Goal: Task Accomplishment & Management: Use online tool/utility

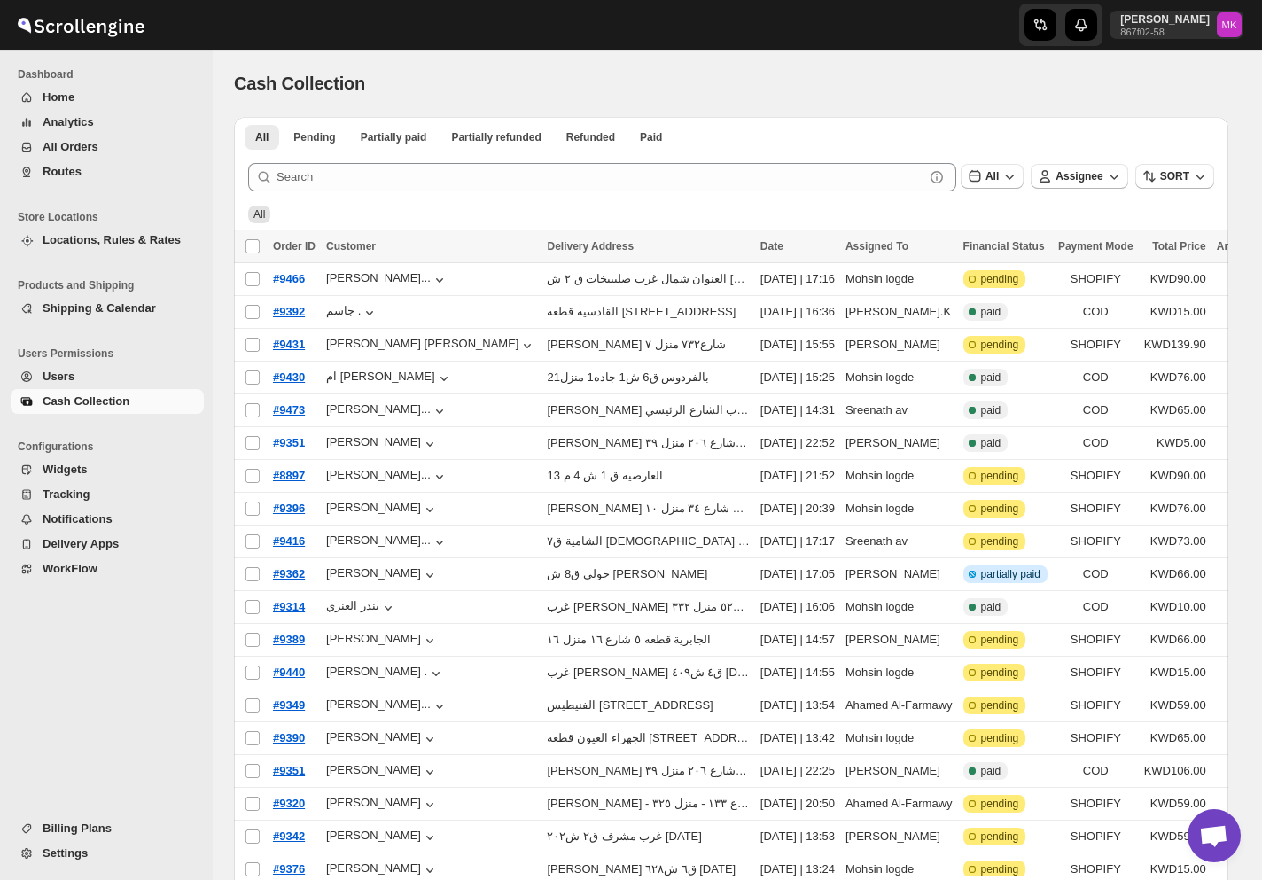
click at [72, 158] on button "All Orders" at bounding box center [107, 147] width 193 height 25
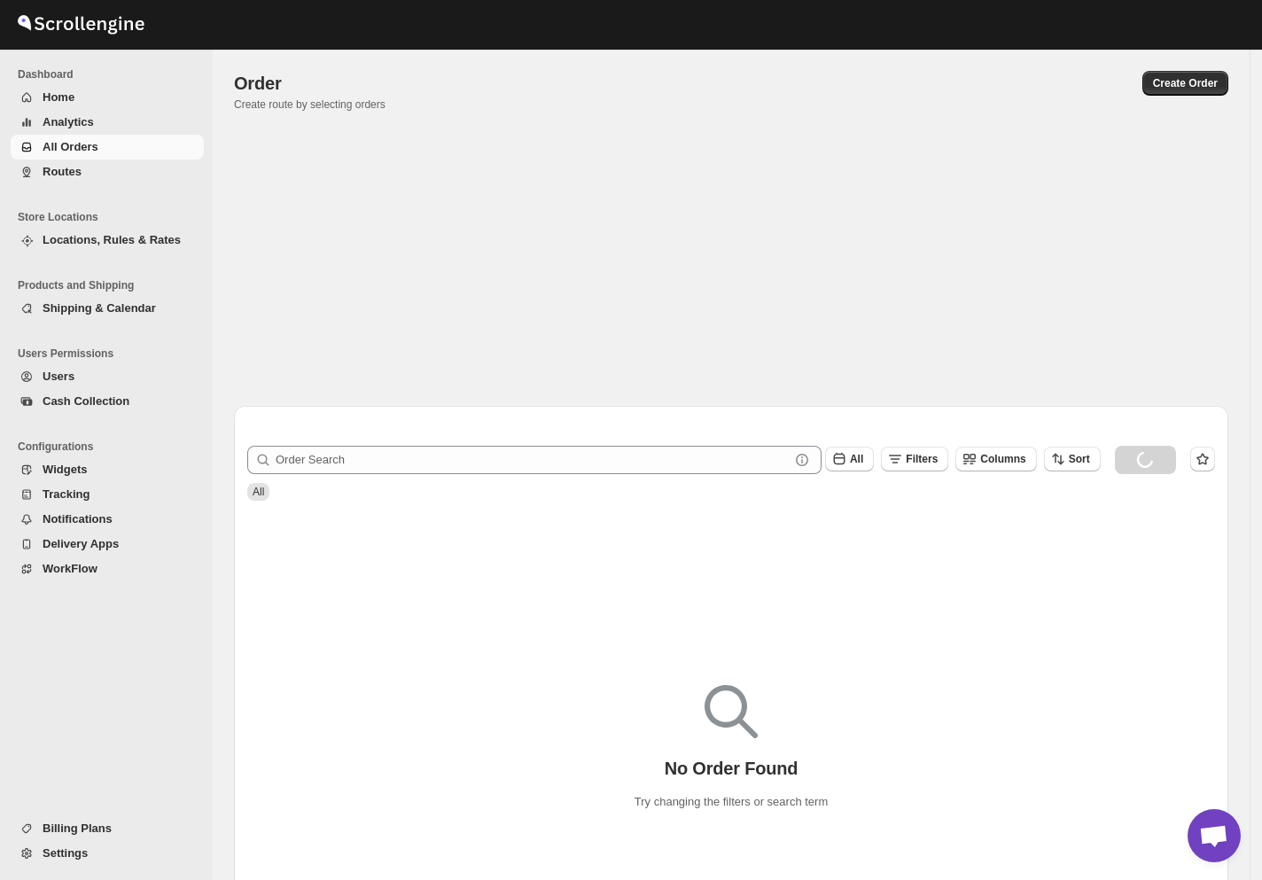
click at [72, 165] on span "Routes" at bounding box center [62, 171] width 39 height 13
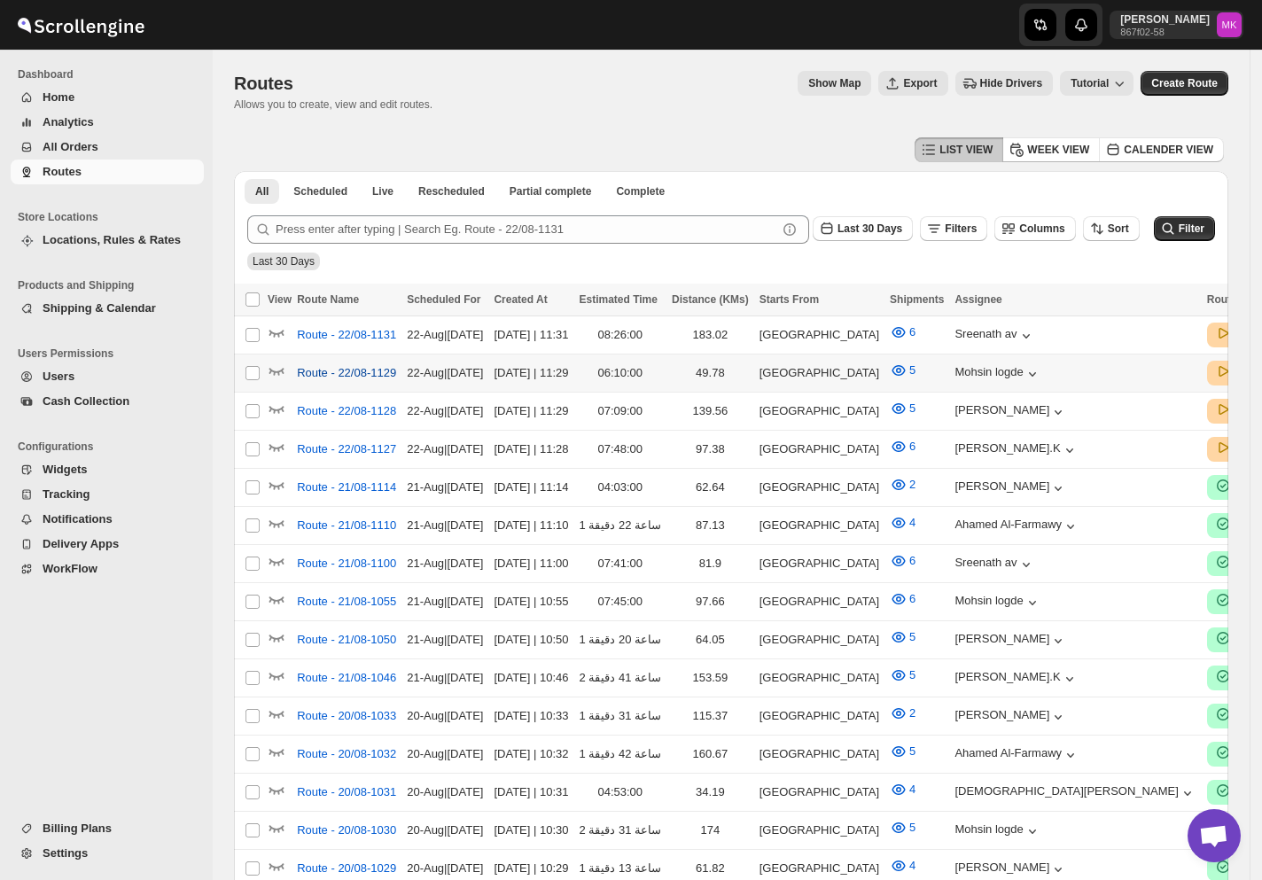
click at [312, 373] on span "Route - 22/08-1129" at bounding box center [346, 373] width 99 height 18
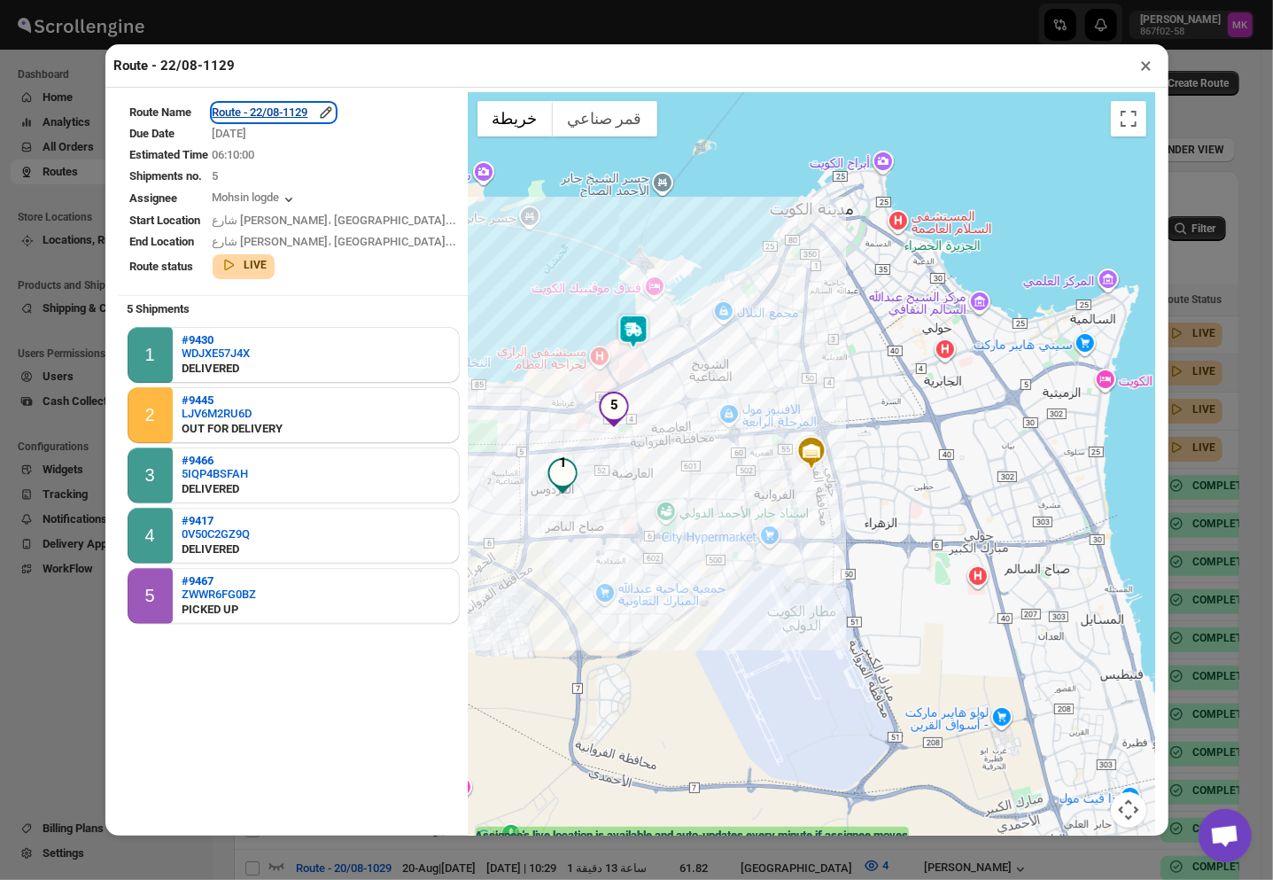
click at [280, 115] on div "Route - 22/08-1129" at bounding box center [274, 113] width 122 height 18
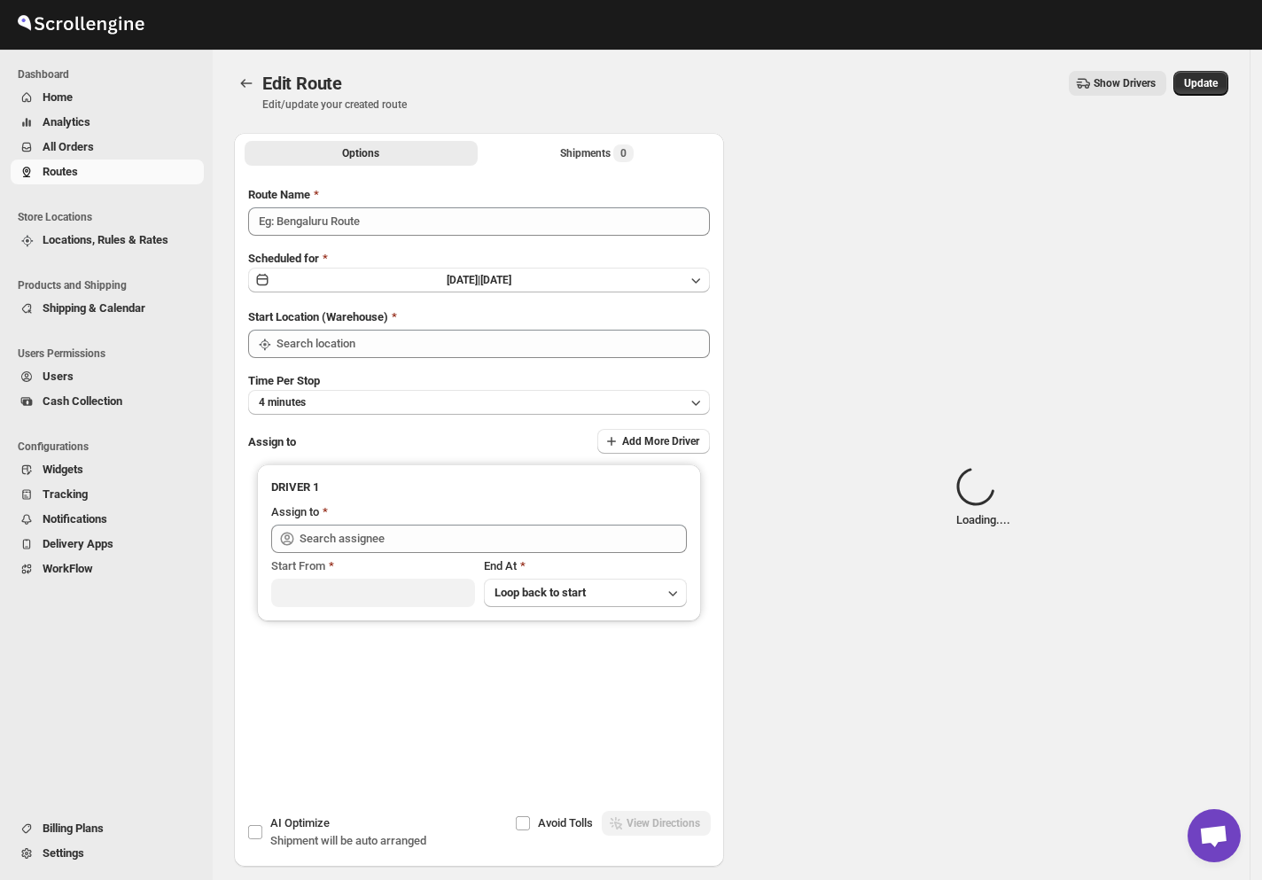
type input "Route - 22/08-1129"
type input "[GEOGRAPHIC_DATA]"
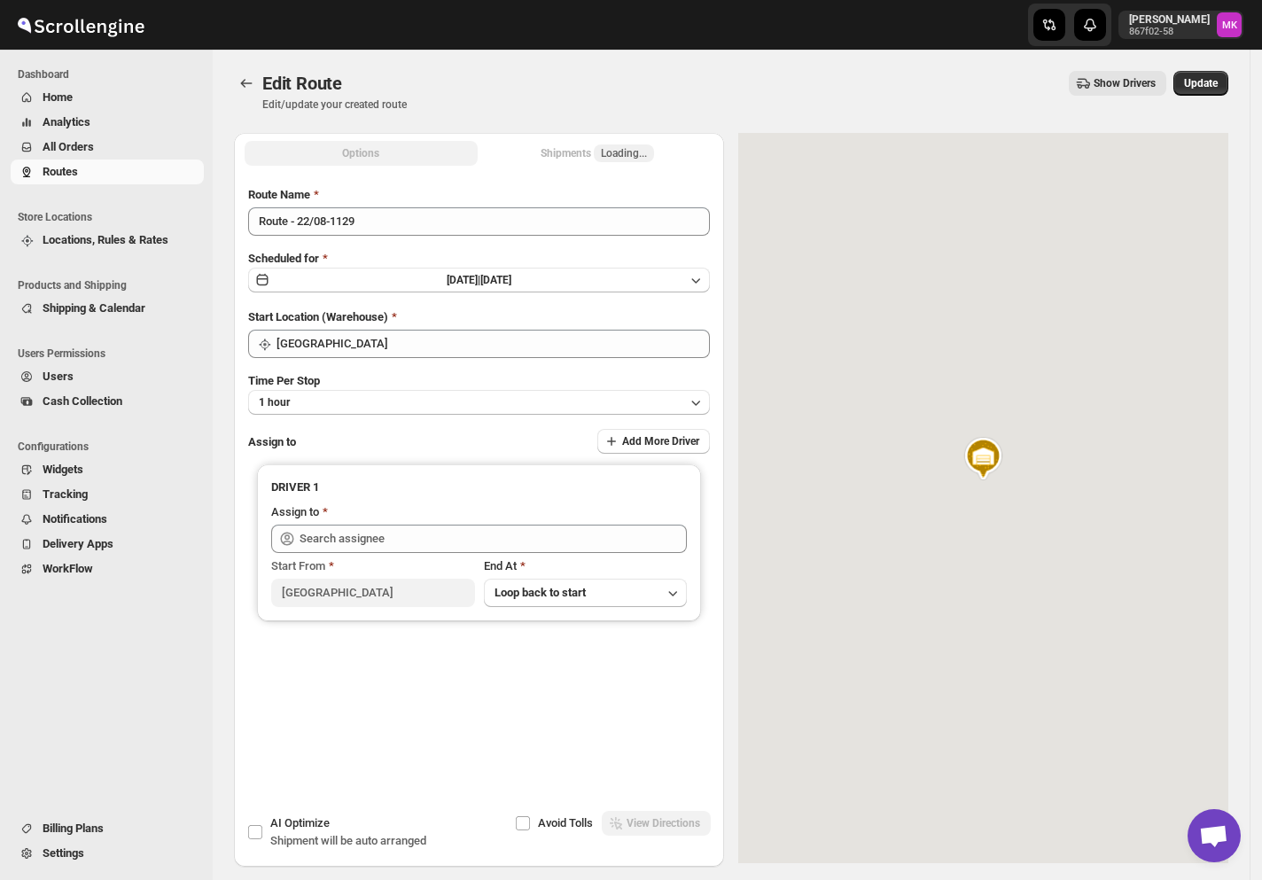
type input "Mohsin logde ([EMAIL_ADDRESS][DOMAIN_NAME])"
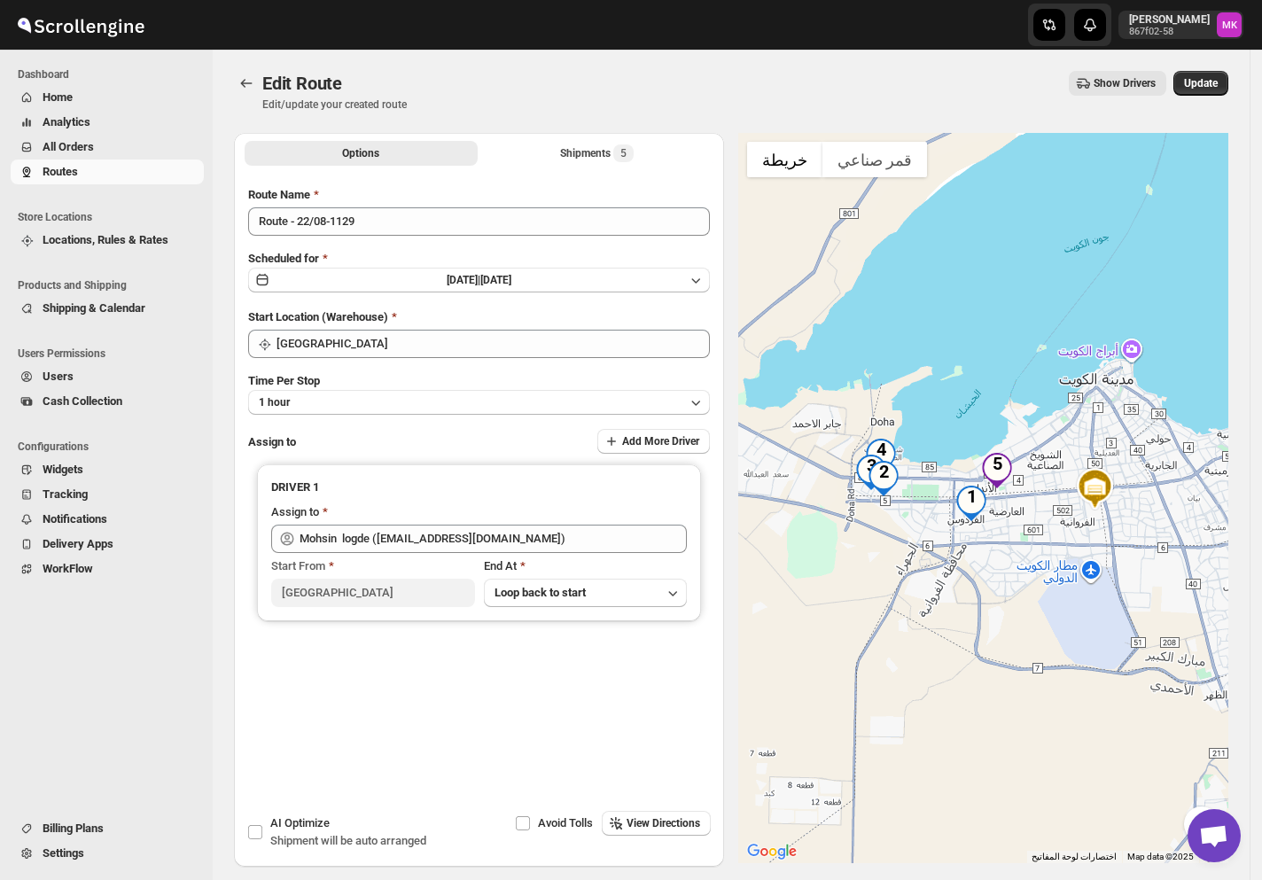
click at [568, 175] on div "Submit Route Name Route - 22/08-1129 Scheduled for [DATE] | [DATE] Start Locati…" at bounding box center [479, 462] width 490 height 581
click at [583, 159] on div "Shipments 5" at bounding box center [597, 153] width 74 height 18
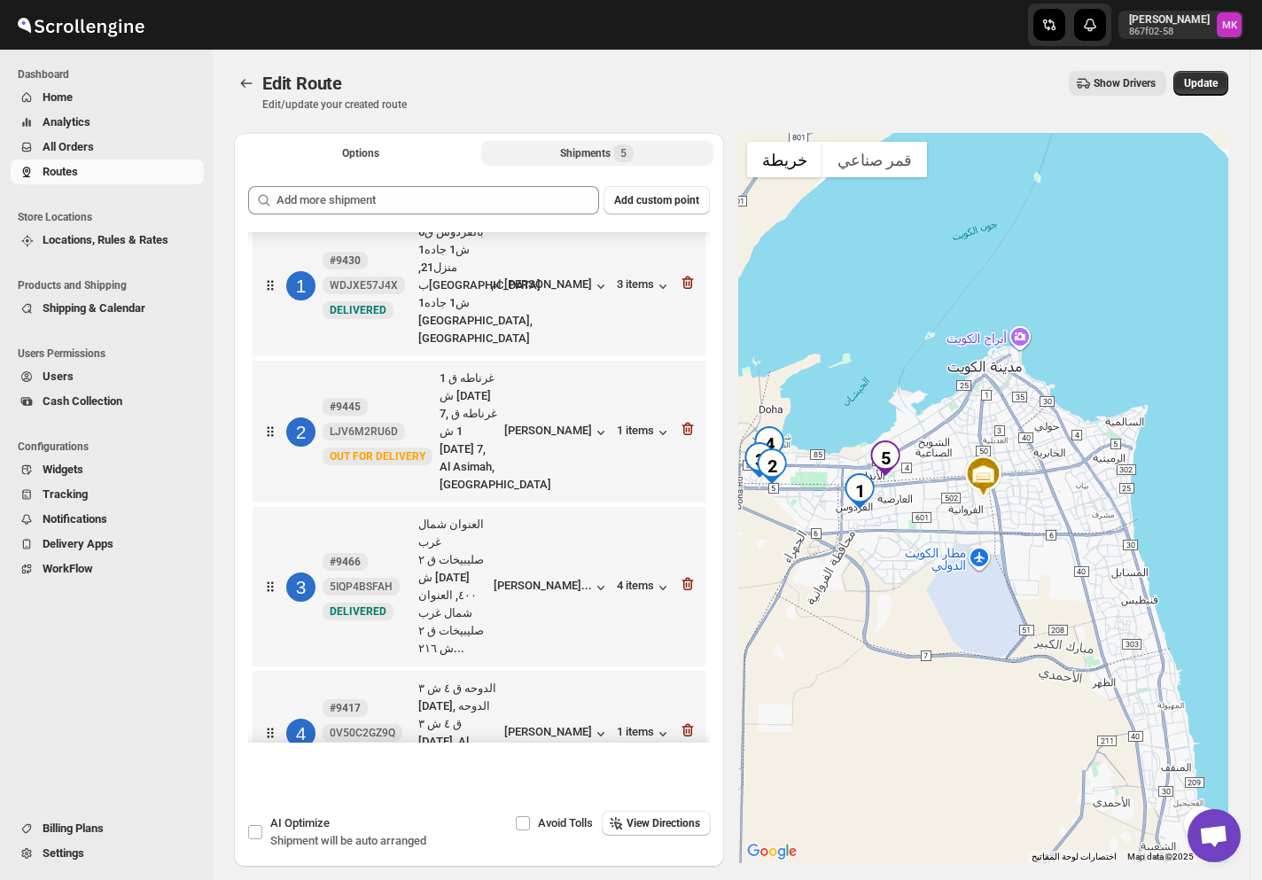
scroll to position [69, 0]
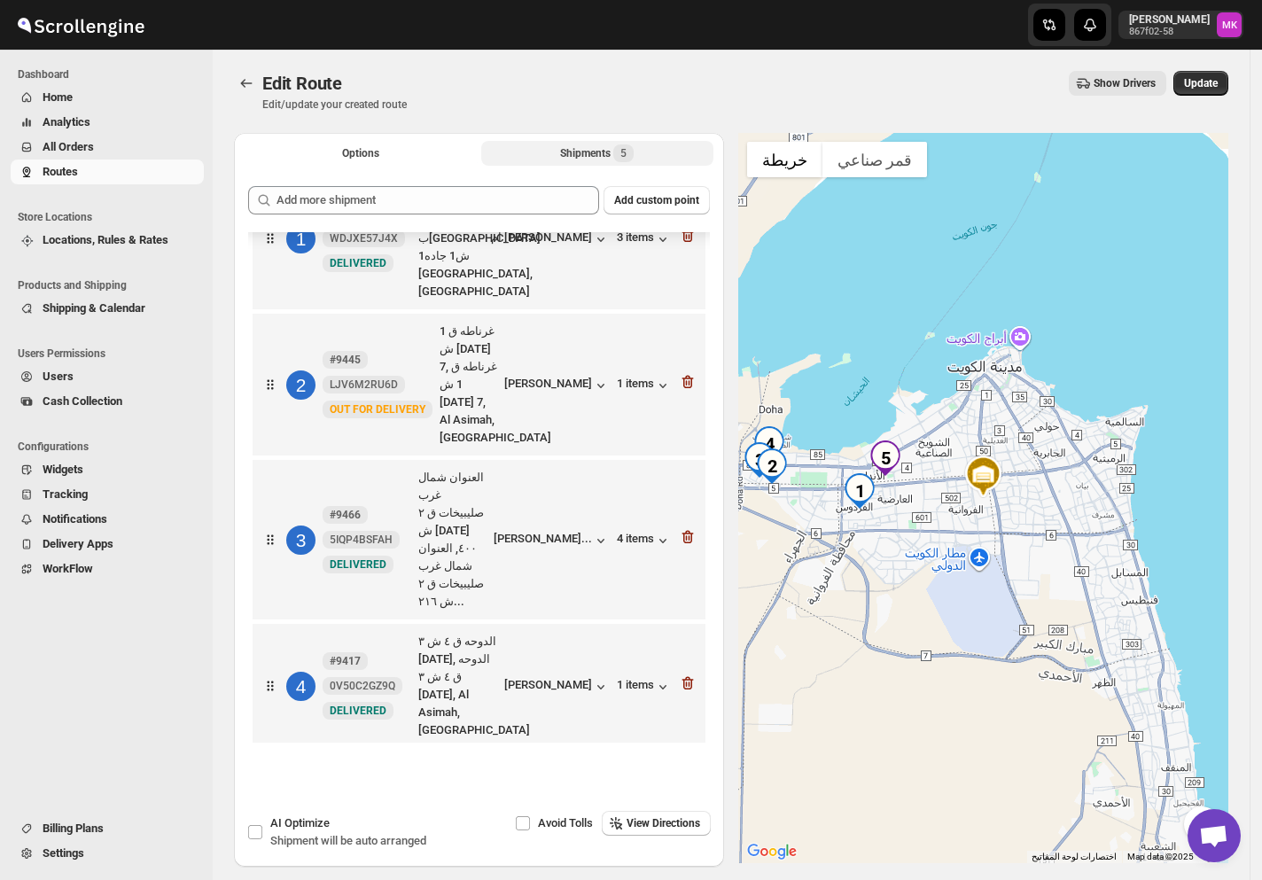
click at [679, 794] on icon "button" at bounding box center [688, 803] width 18 height 18
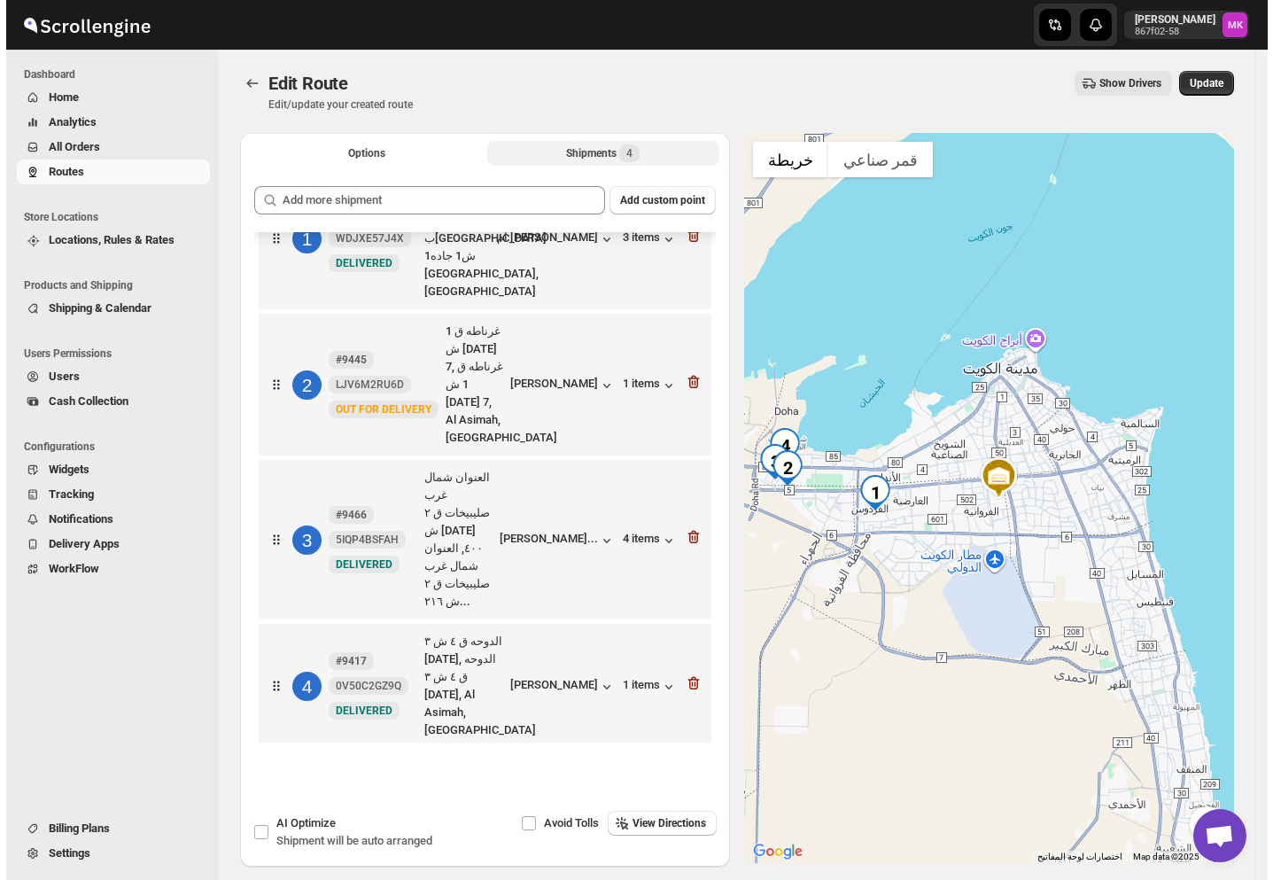
scroll to position [0, 0]
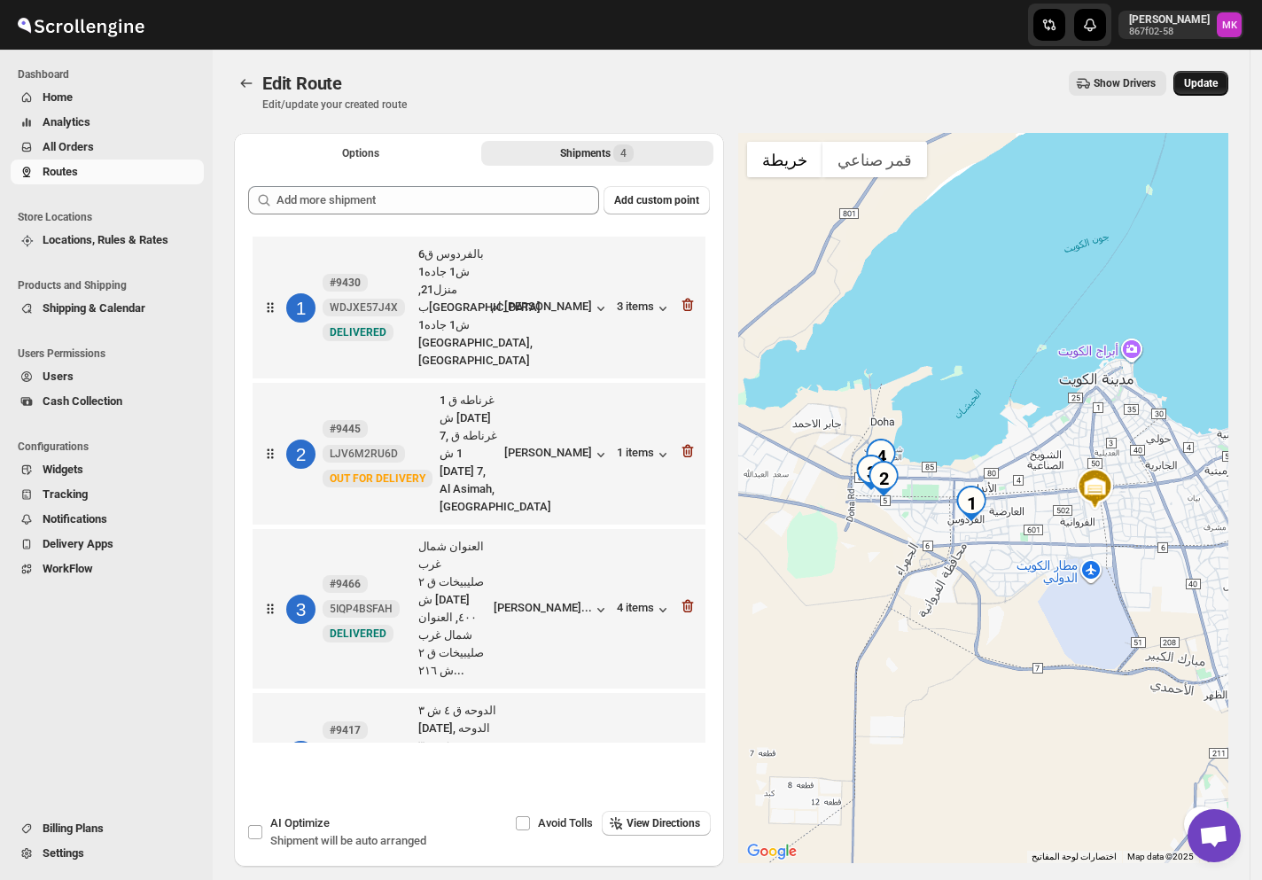
click at [1192, 82] on span "Update" at bounding box center [1201, 83] width 34 height 14
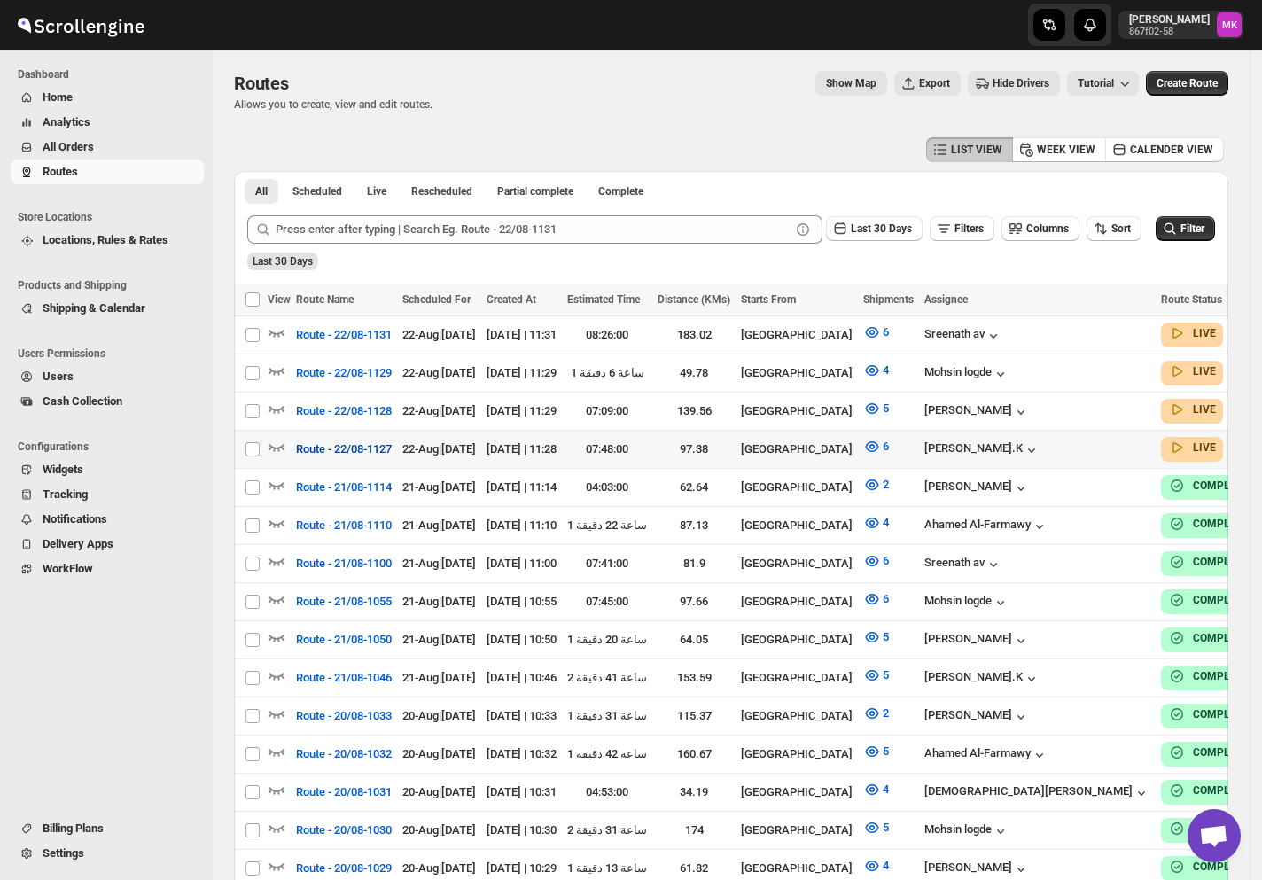
click at [313, 444] on span "Route - 22/08-1127" at bounding box center [344, 449] width 96 height 18
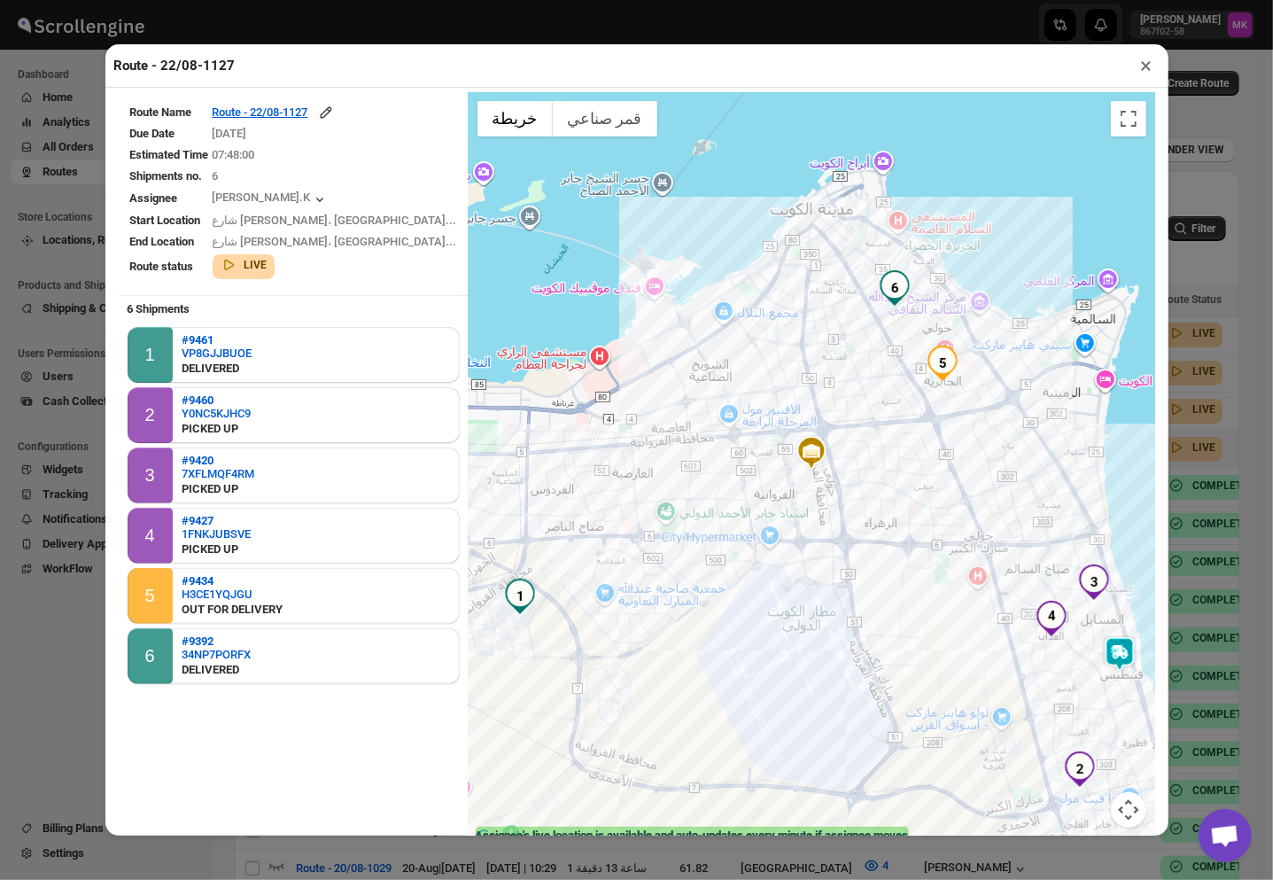
click at [1141, 72] on button "×" at bounding box center [1147, 65] width 26 height 25
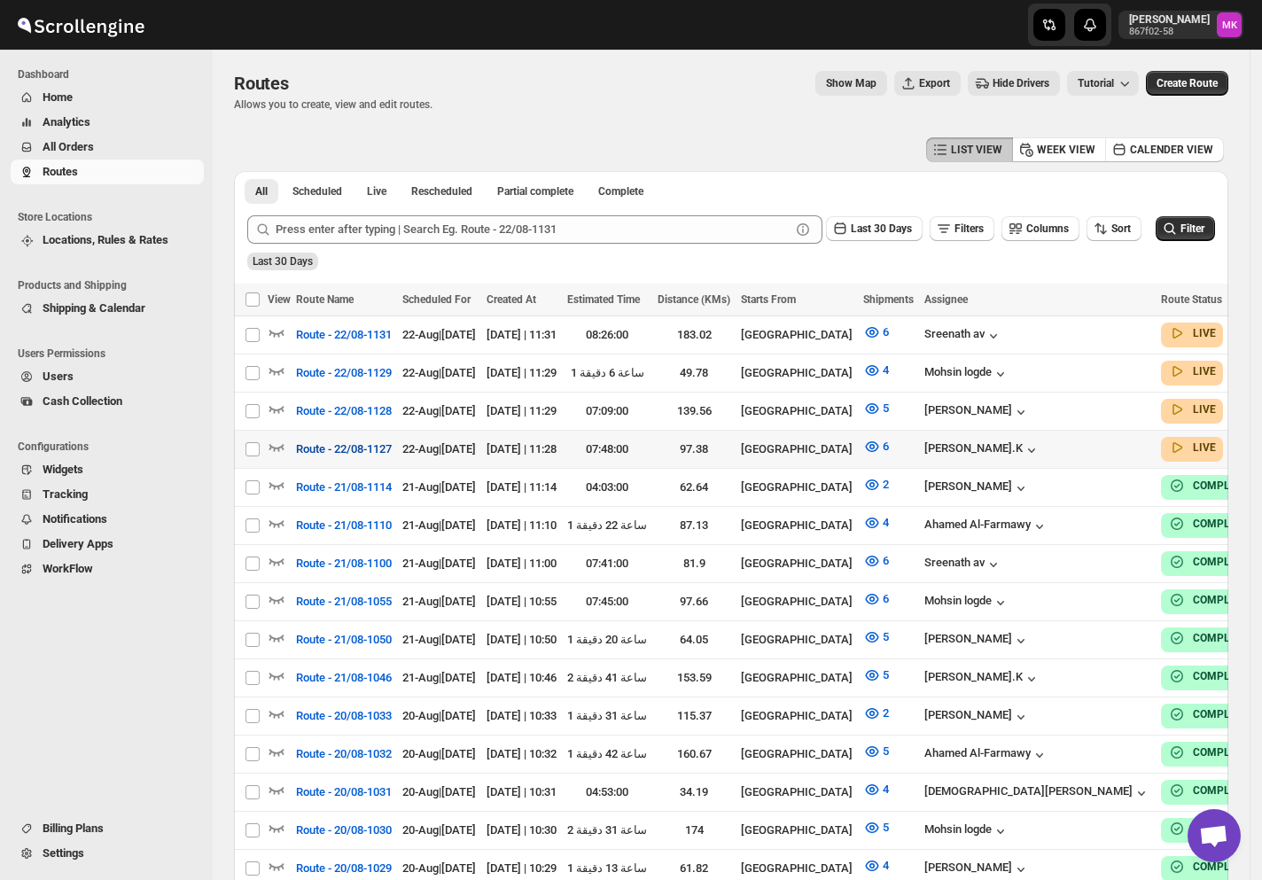
click at [363, 448] on span "Route - 22/08-1127" at bounding box center [344, 449] width 96 height 18
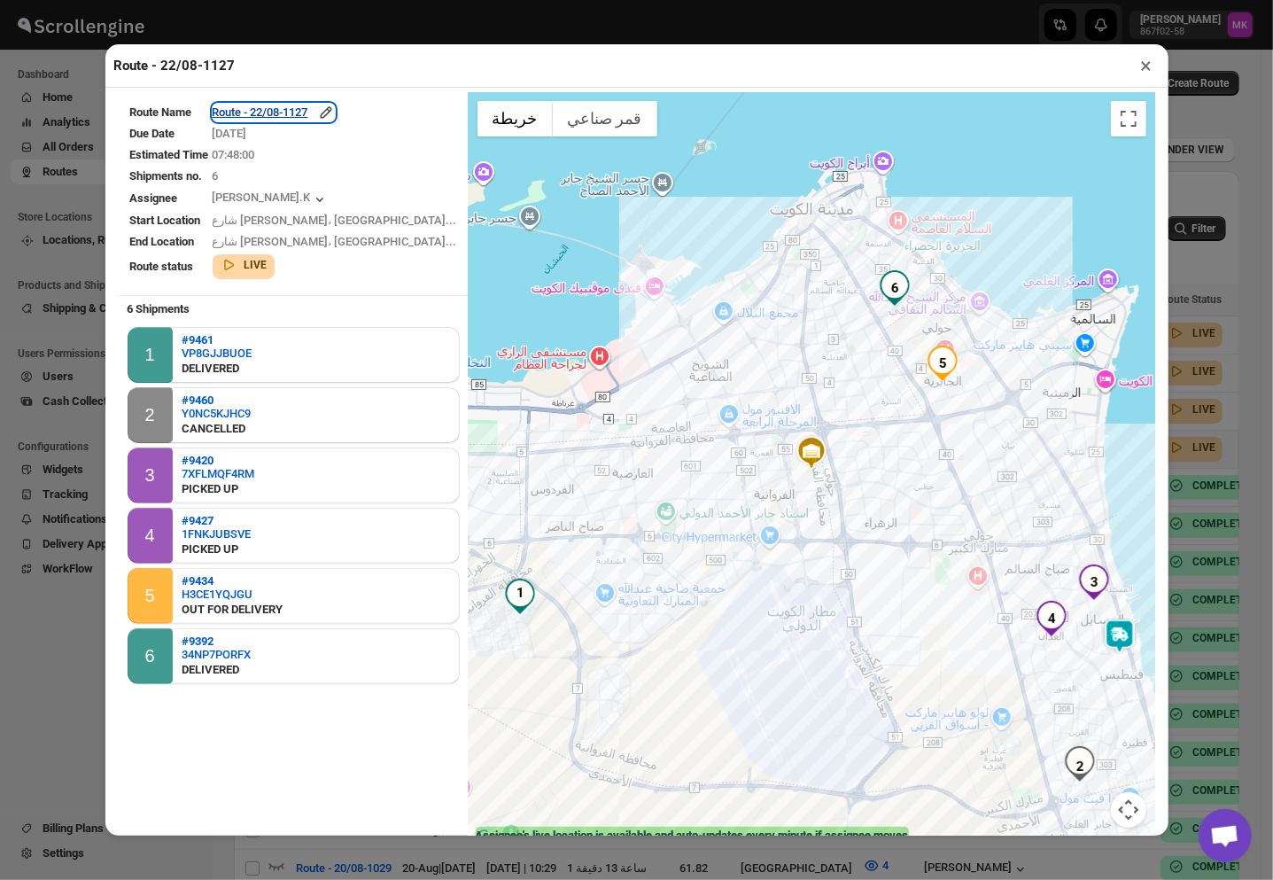
click at [308, 114] on div "Route - 22/08-1127" at bounding box center [274, 113] width 122 height 18
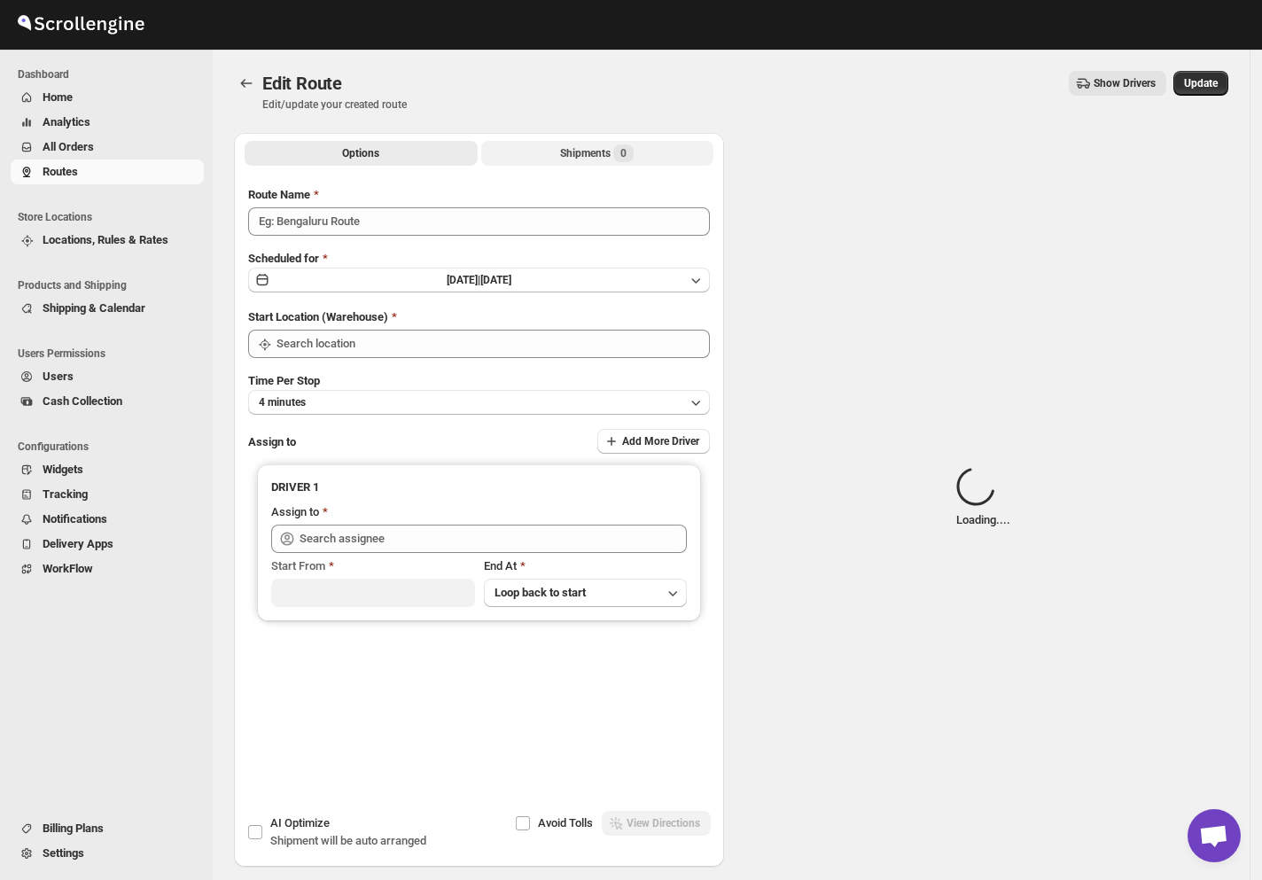
type input "Route - 22/08-1127"
click at [557, 149] on div "Shipments Loading..." at bounding box center [596, 153] width 113 height 18
type input "[GEOGRAPHIC_DATA]"
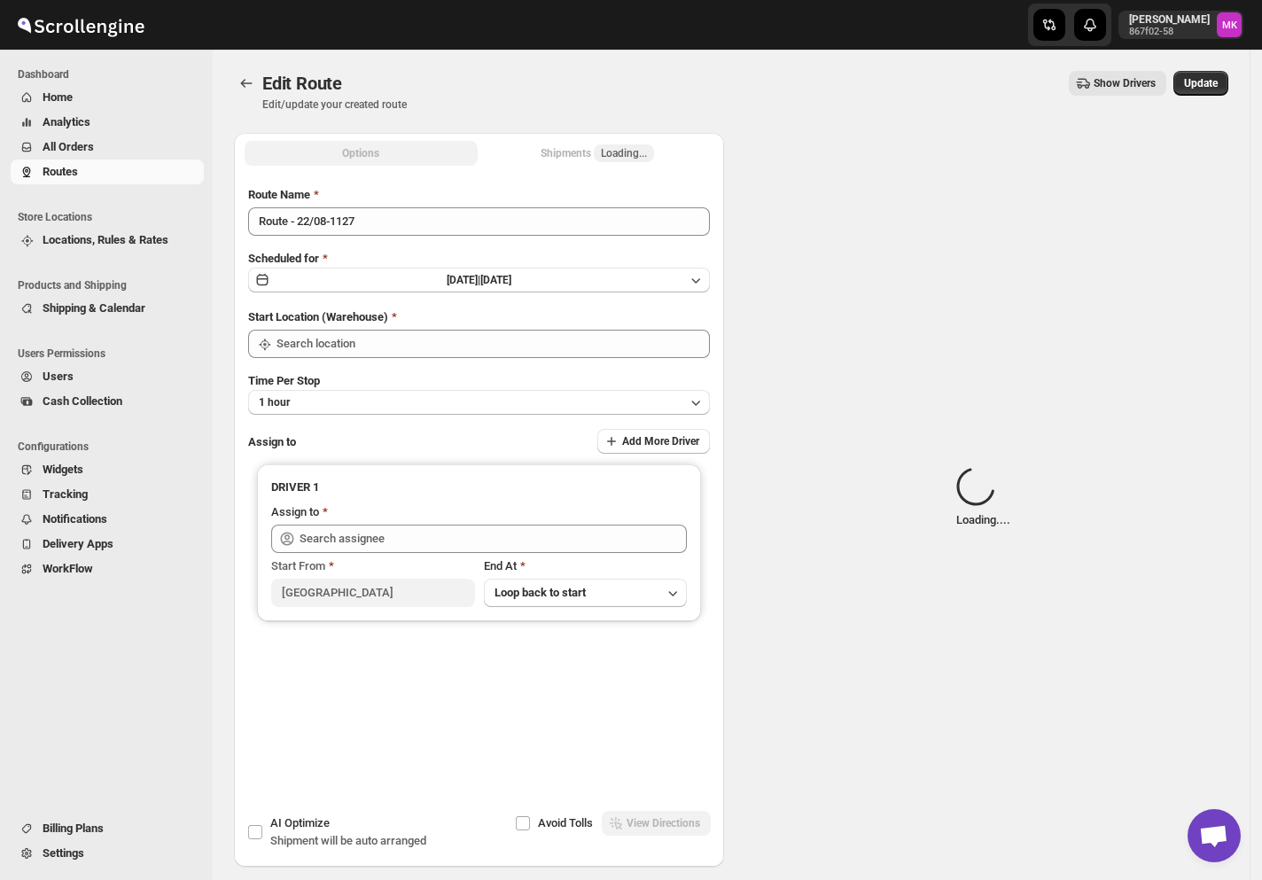
type input "[GEOGRAPHIC_DATA]"
type input "[PERSON_NAME].K ([EMAIL_ADDRESS][DOMAIN_NAME])"
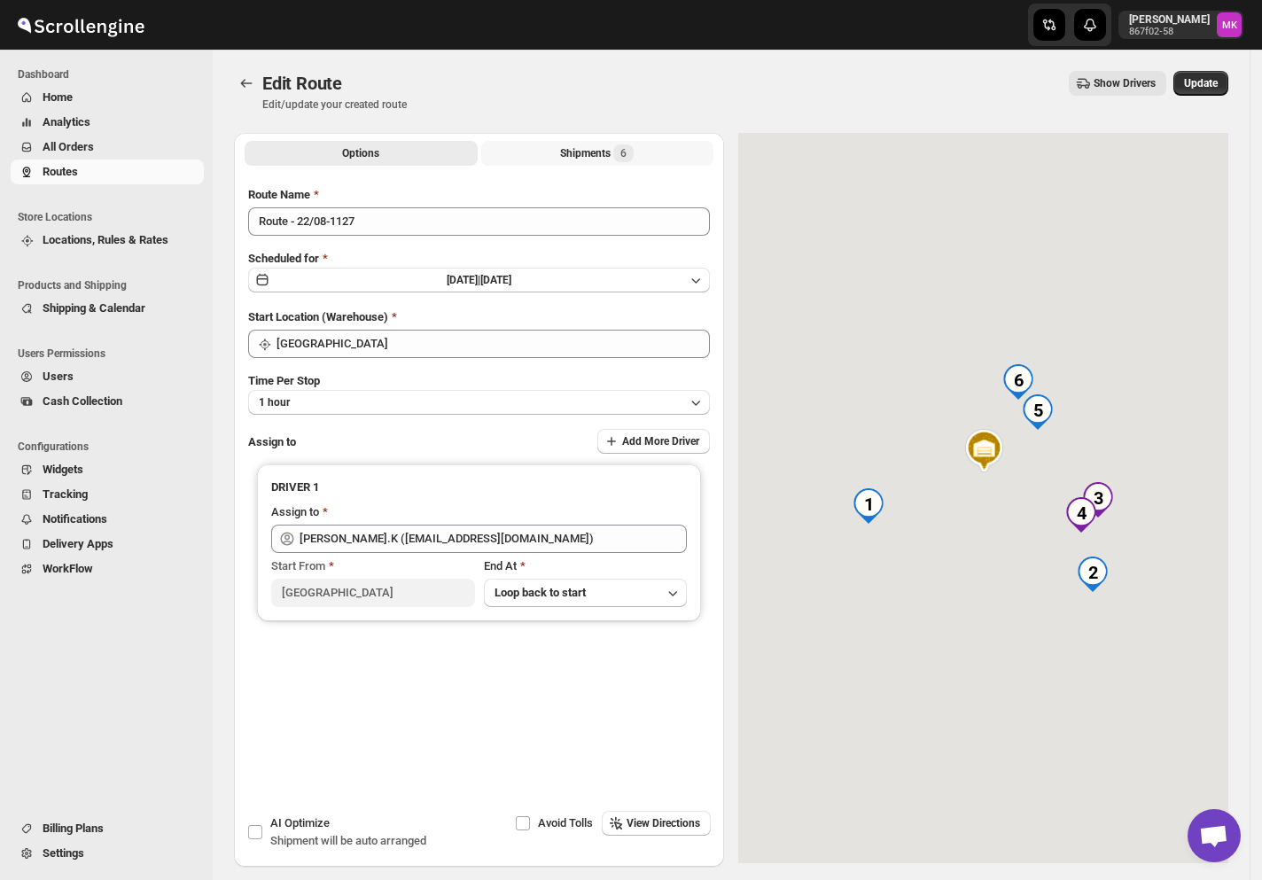
click at [564, 149] on button "Shipments 6" at bounding box center [597, 153] width 233 height 25
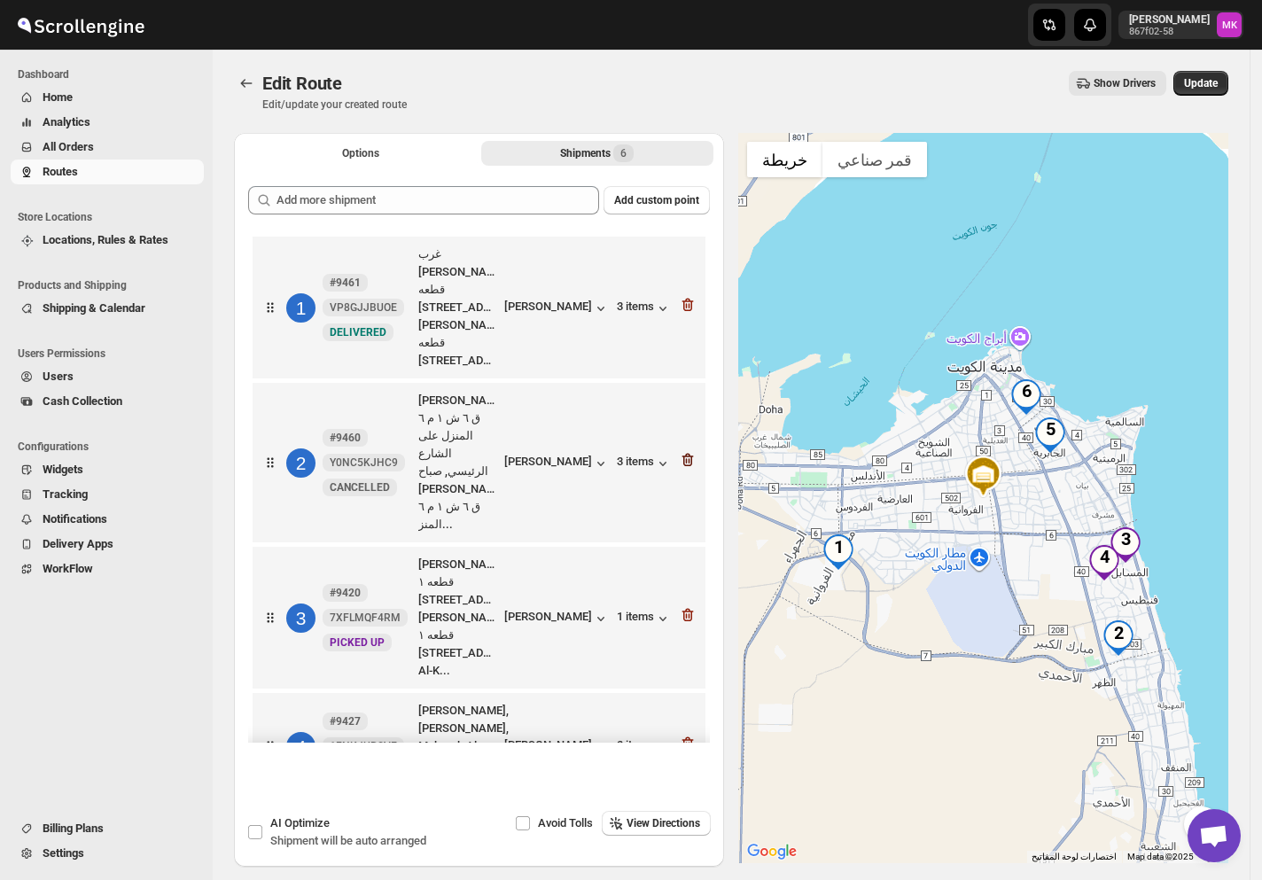
click at [679, 451] on icon "button" at bounding box center [688, 460] width 18 height 18
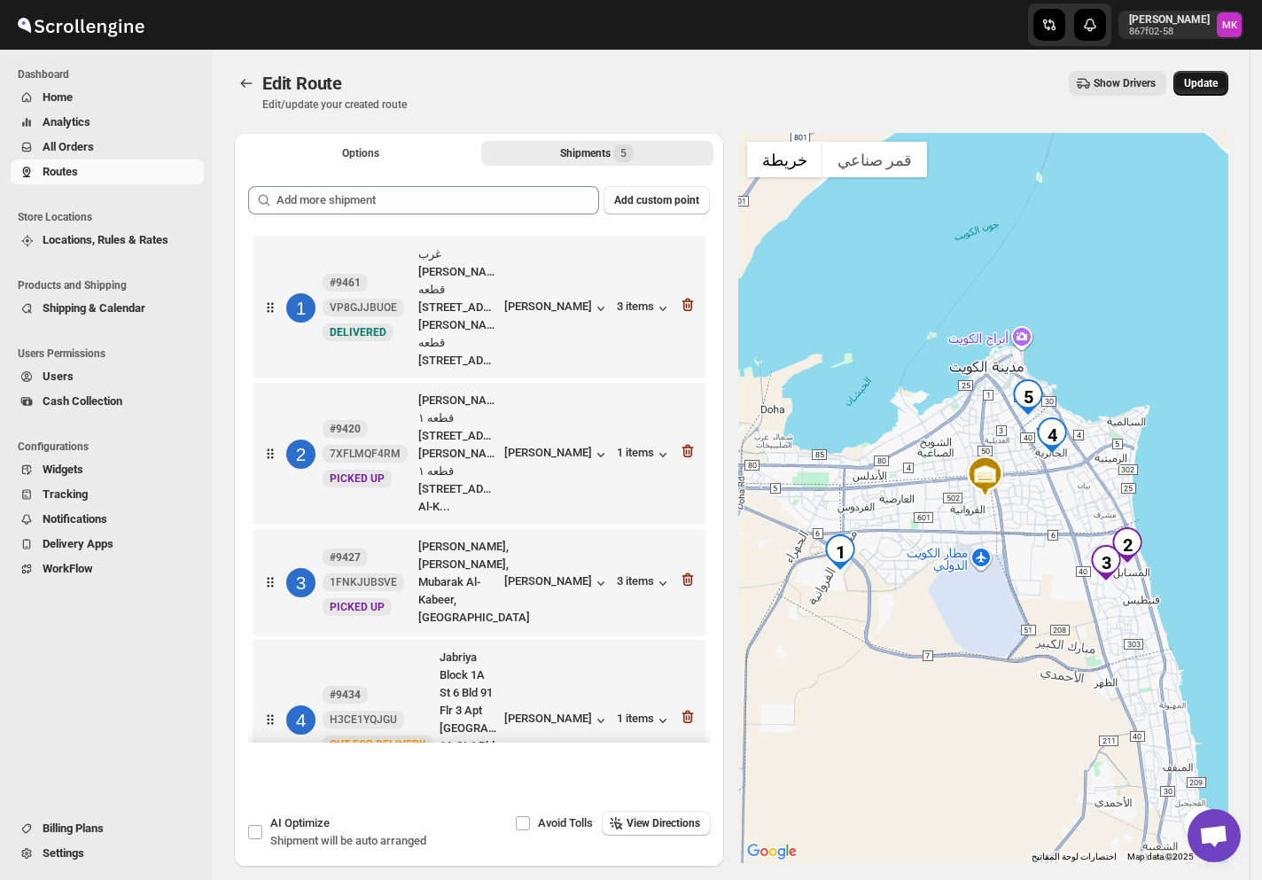
click at [1185, 89] on button "Update" at bounding box center [1200, 83] width 55 height 25
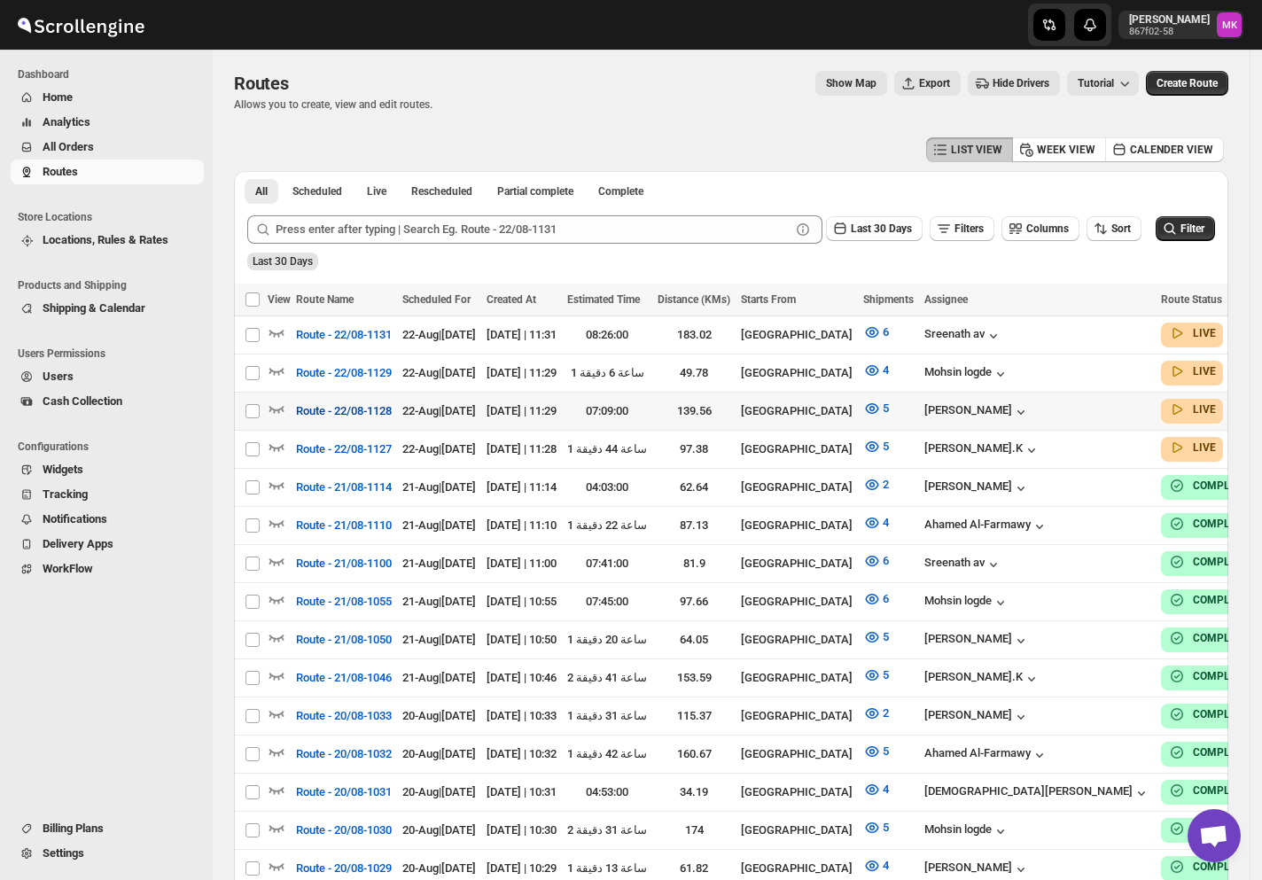
click at [342, 409] on span "Route - 22/08-1128" at bounding box center [344, 411] width 96 height 18
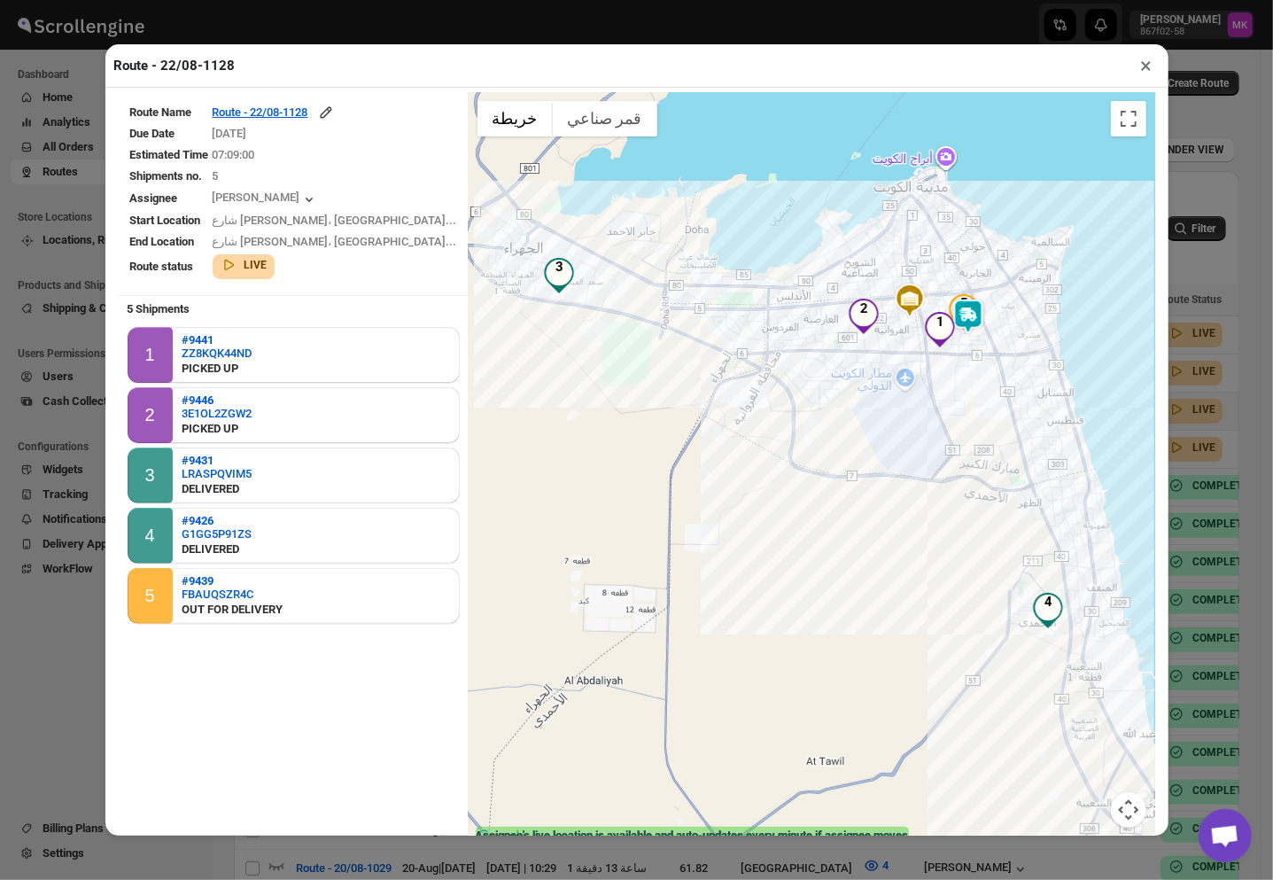
click at [1152, 78] on button "×" at bounding box center [1147, 65] width 26 height 25
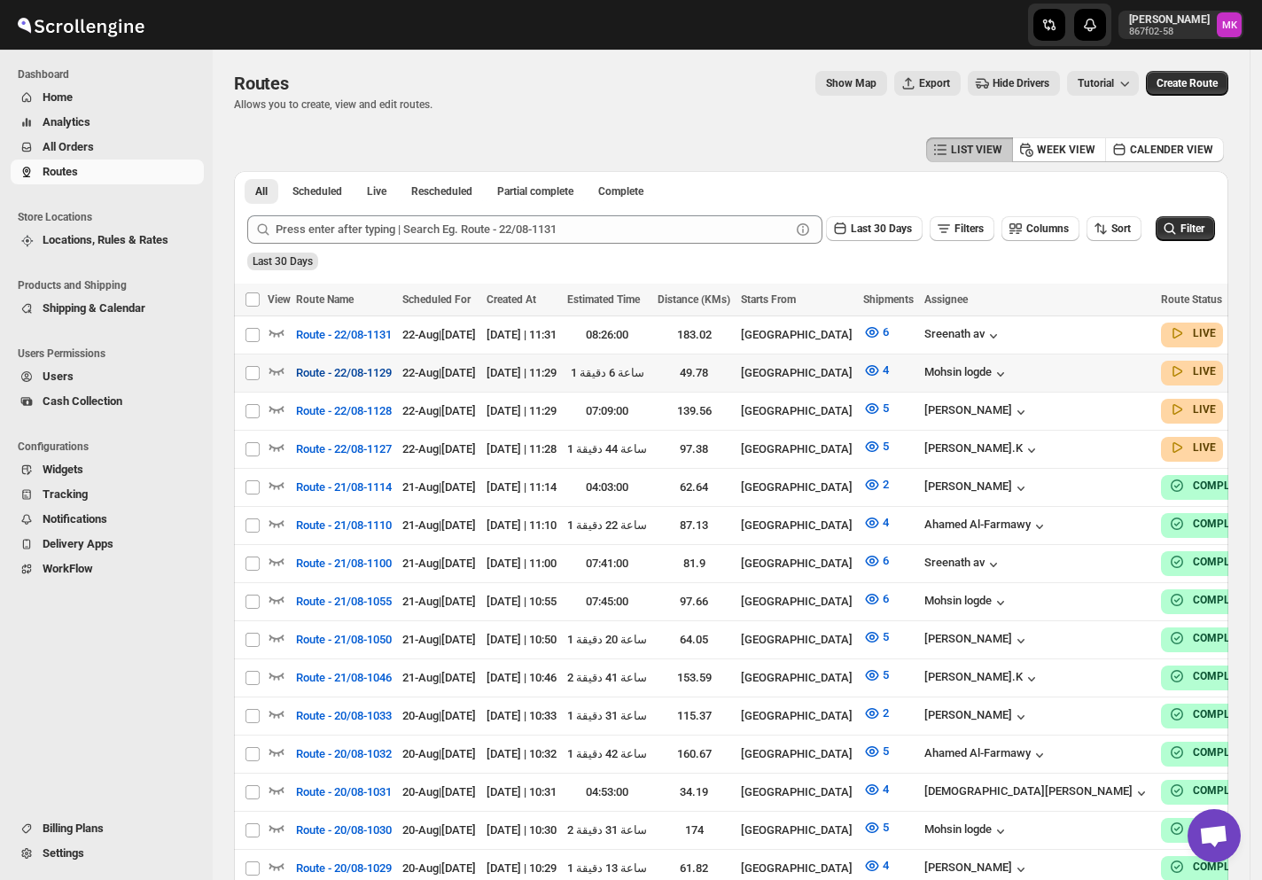
click at [341, 370] on span "Route - 22/08-1129" at bounding box center [344, 373] width 96 height 18
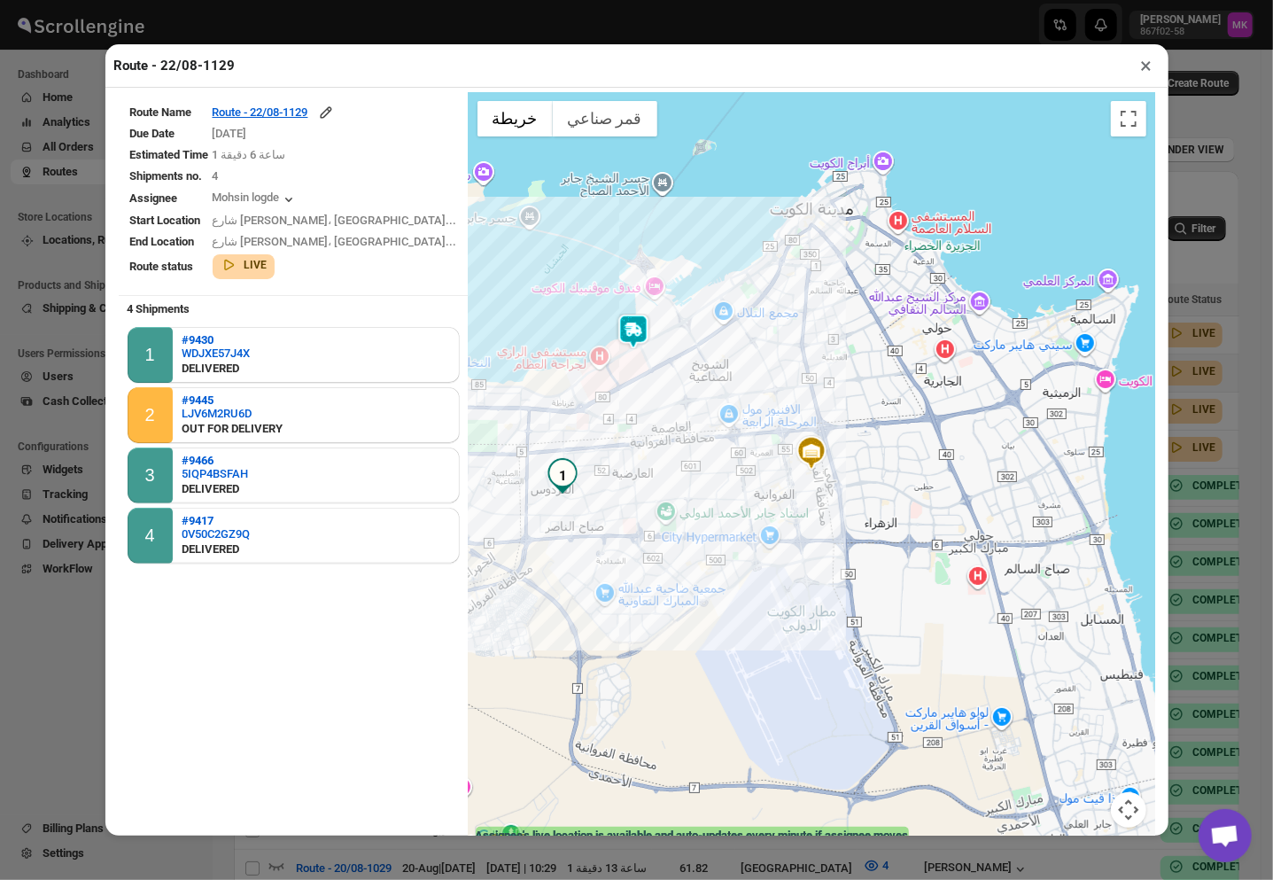
click at [1148, 73] on button "×" at bounding box center [1147, 65] width 26 height 25
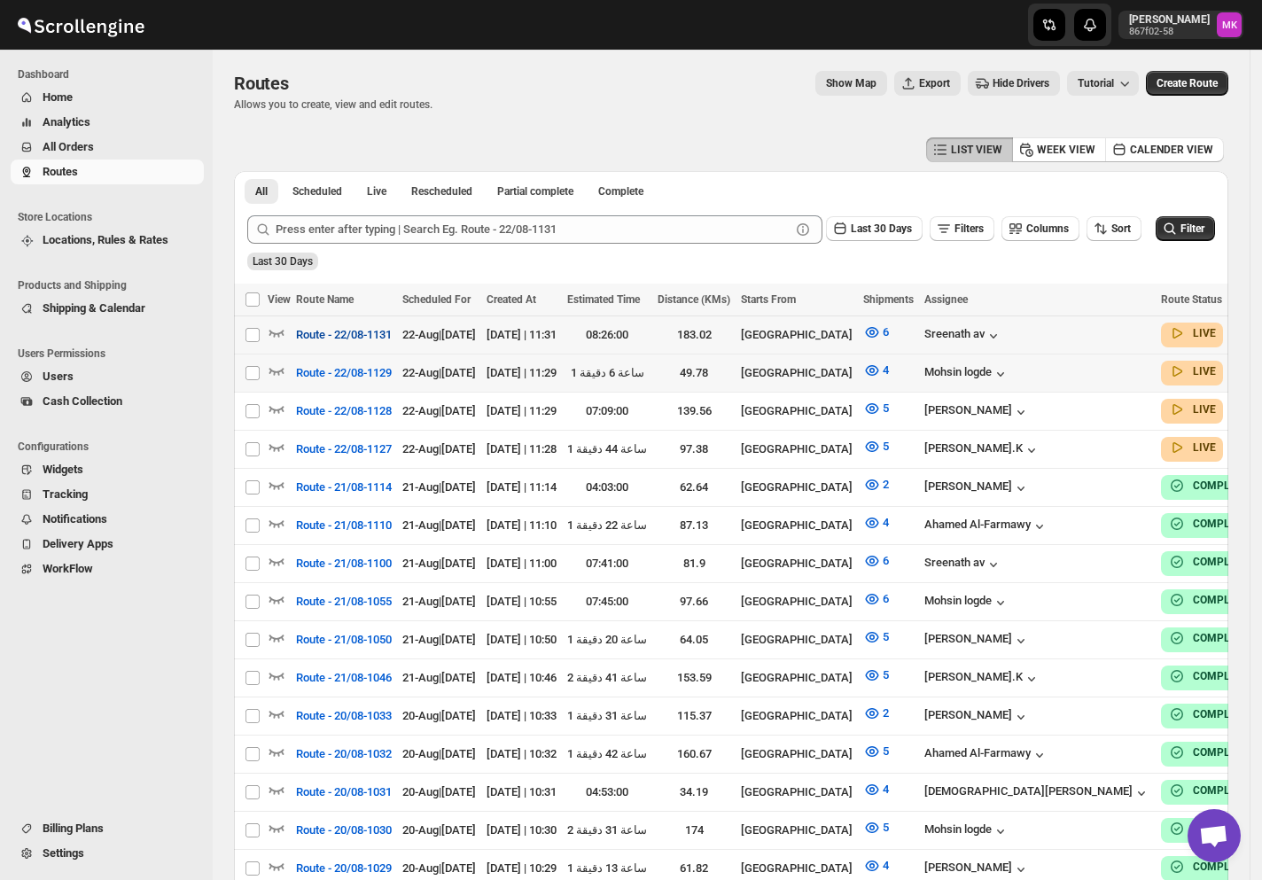
click at [321, 335] on span "Route - 22/08-1131" at bounding box center [344, 335] width 96 height 18
